Goal: Navigation & Orientation: Find specific page/section

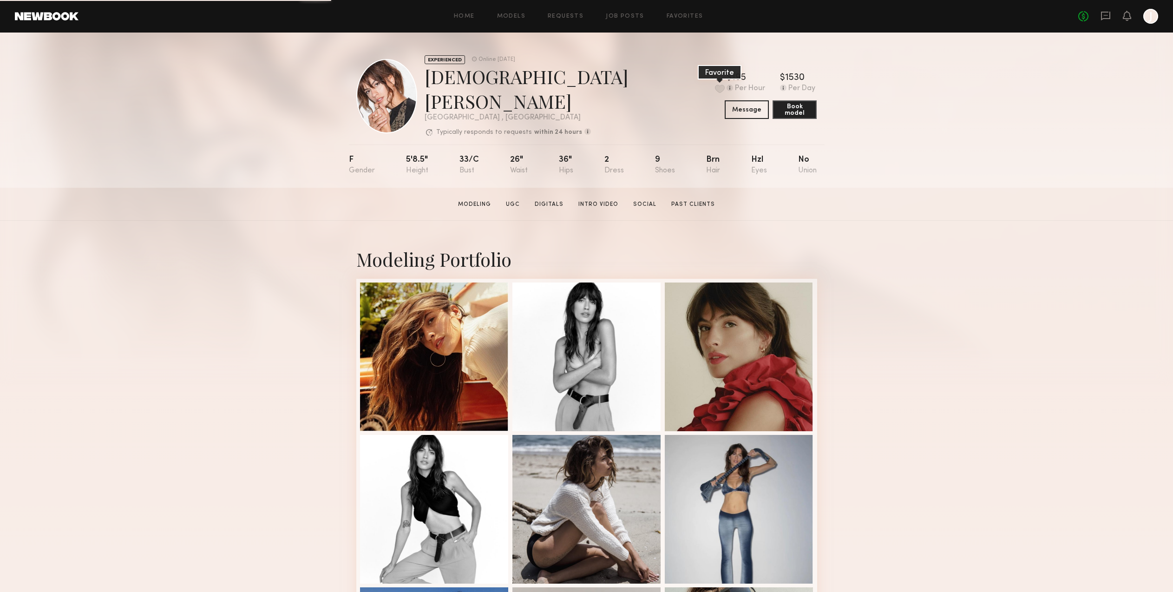
click at [715, 86] on button at bounding box center [720, 89] width 10 height 8
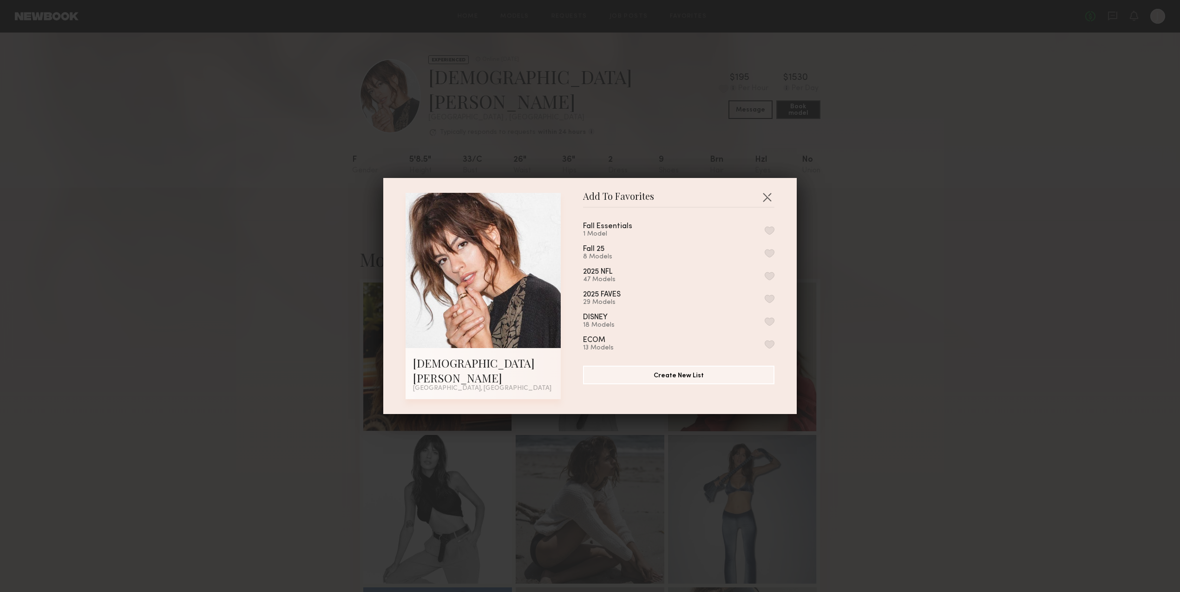
click at [765, 303] on button "button" at bounding box center [770, 298] width 10 height 8
click at [763, 204] on button "button" at bounding box center [766, 197] width 15 height 15
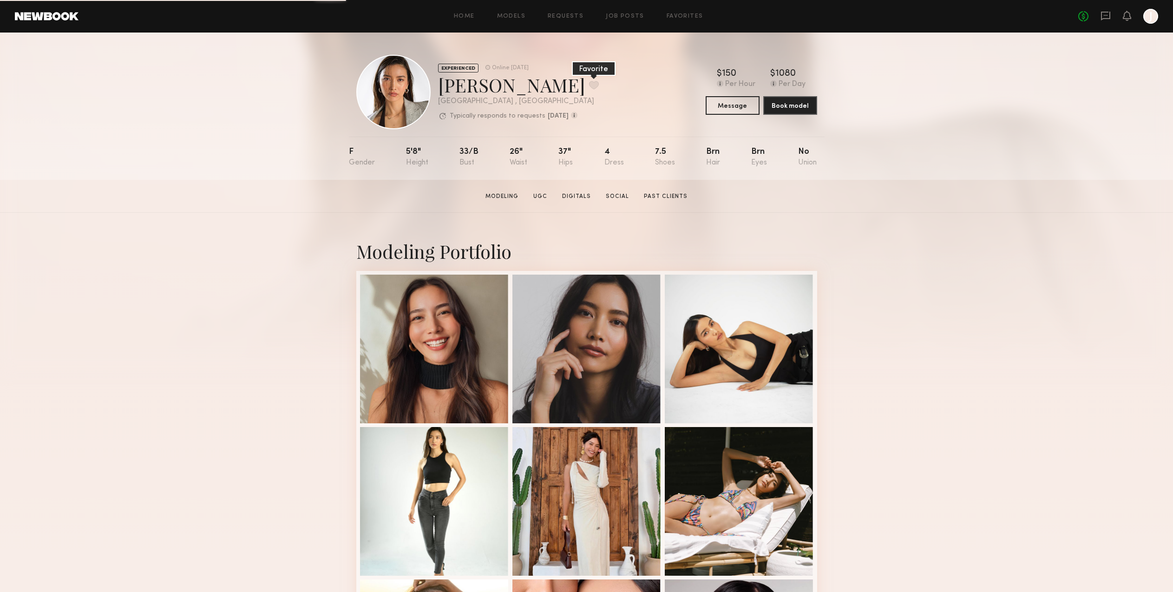
click at [589, 84] on button at bounding box center [594, 85] width 10 height 8
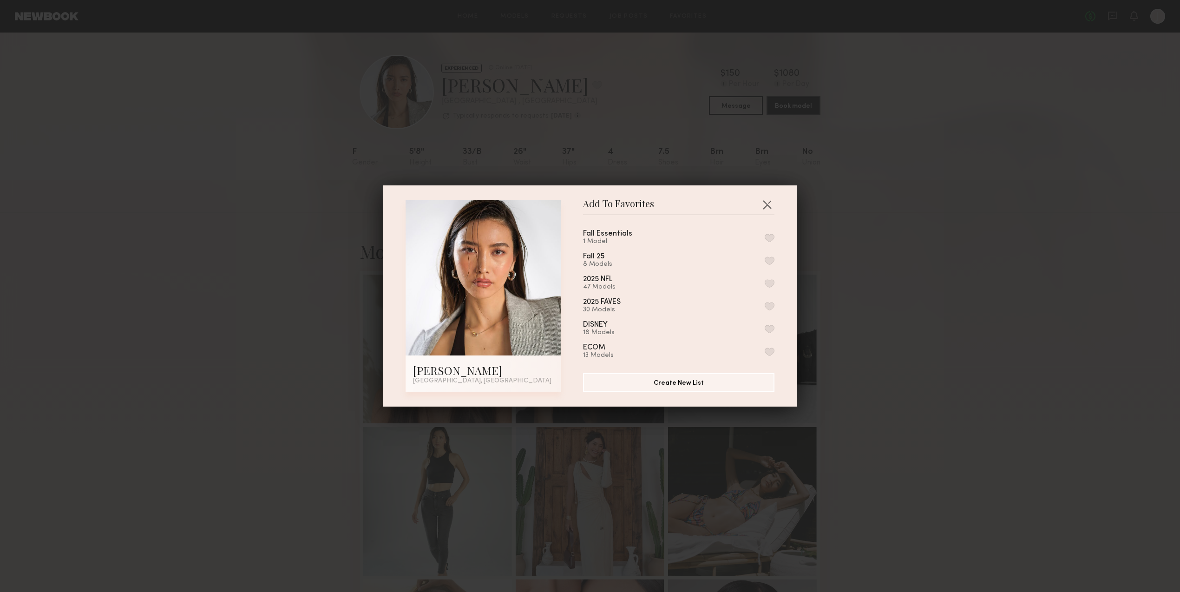
drag, startPoint x: 759, startPoint y: 304, endPoint x: 752, endPoint y: 321, distance: 18.3
click at [765, 304] on button "button" at bounding box center [770, 306] width 10 height 8
click at [760, 207] on button "button" at bounding box center [766, 204] width 15 height 15
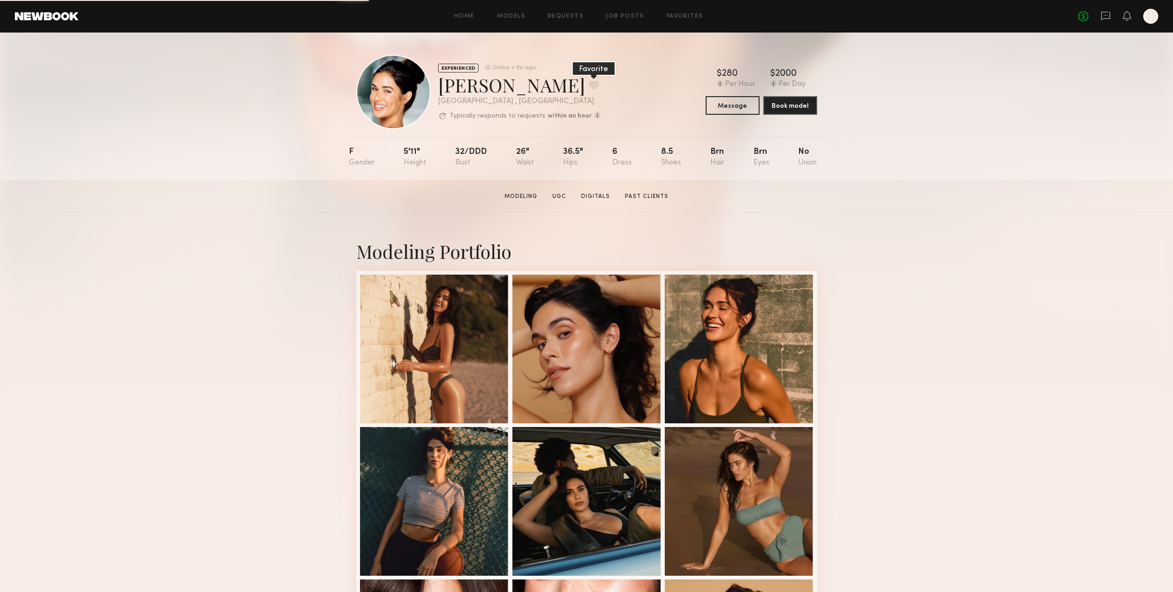
click at [589, 86] on button at bounding box center [594, 85] width 10 height 8
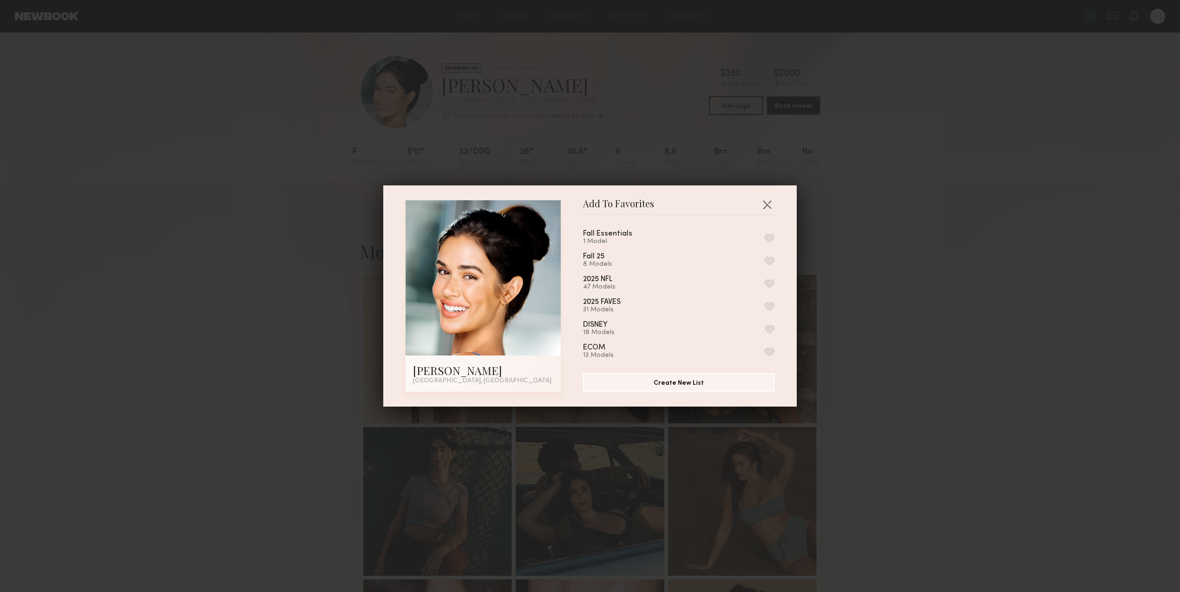
click at [765, 305] on button "button" at bounding box center [770, 306] width 10 height 8
click at [759, 207] on button "button" at bounding box center [766, 204] width 15 height 15
